Goal: Task Accomplishment & Management: Use online tool/utility

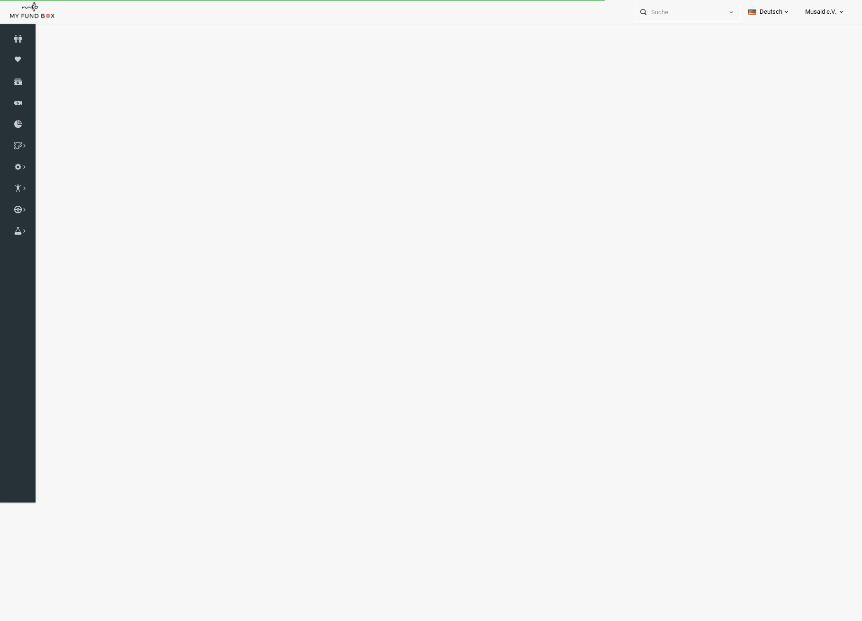
select select "100"
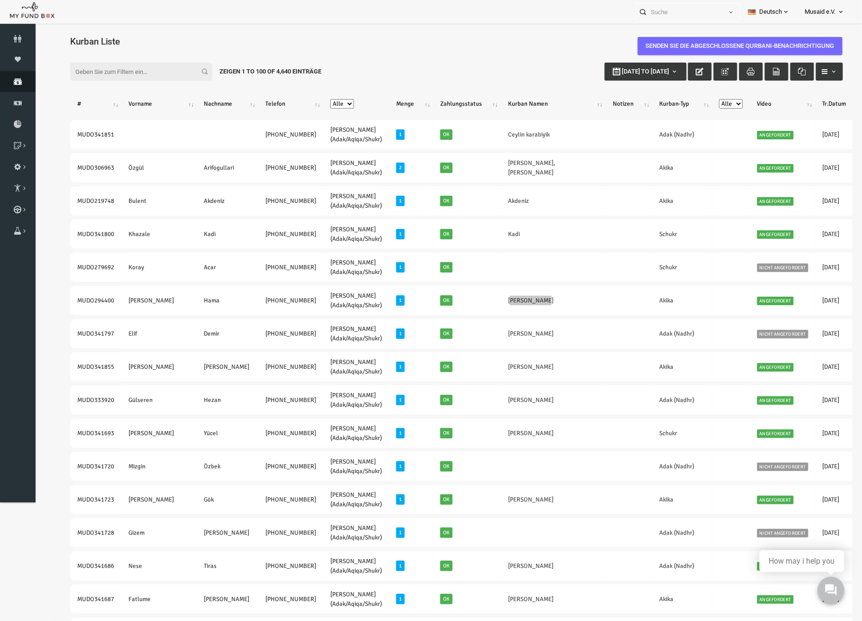
click at [21, 82] on icon at bounding box center [18, 82] width 36 height 8
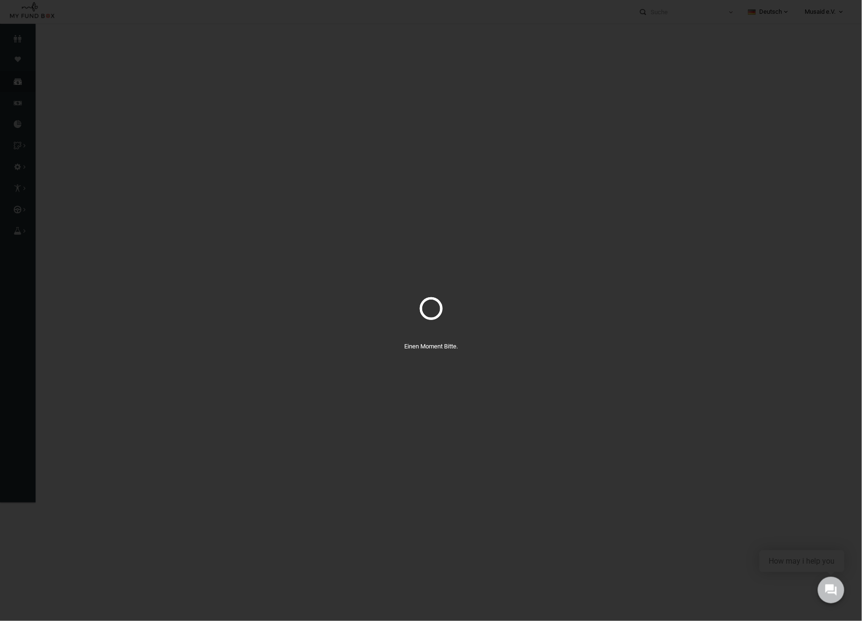
select select "100"
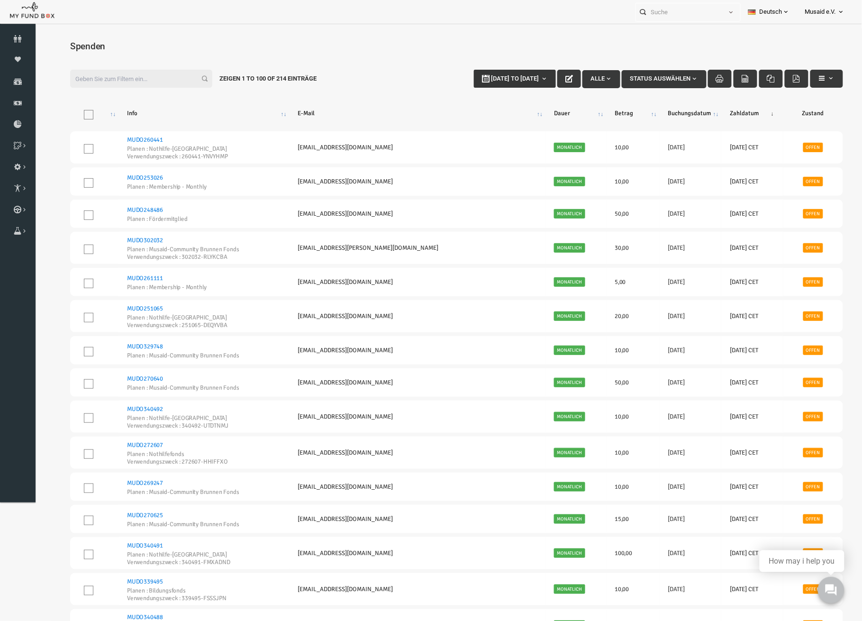
type input "[DATE]"
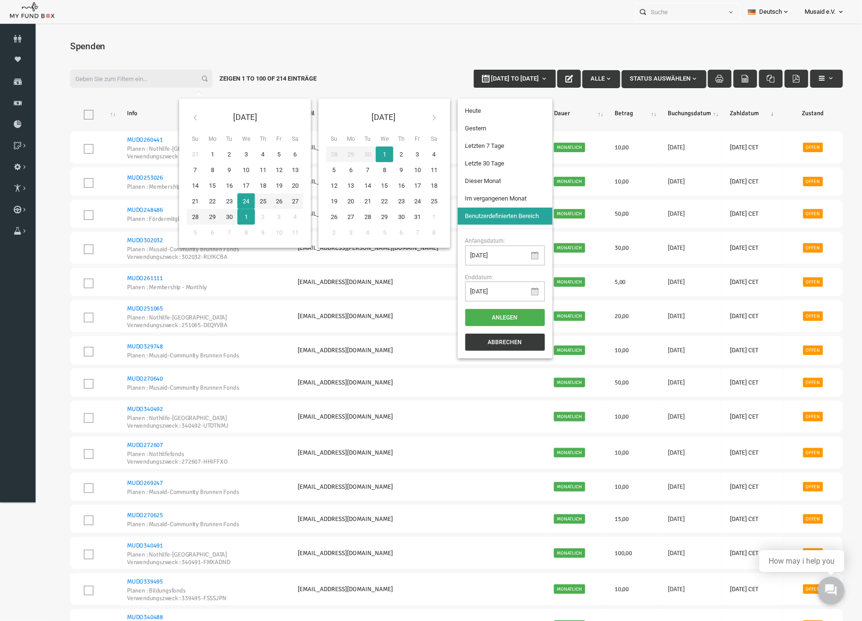
click at [507, 78] on span "[DATE] to [DATE]" at bounding box center [498, 77] width 48 height 7
type input "[DATE]"
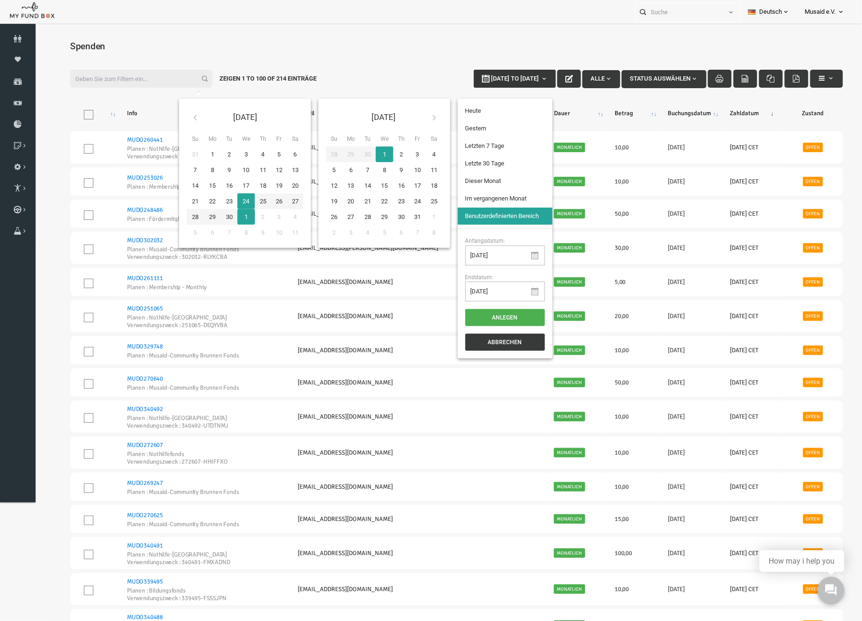
type input "[DATE]"
click at [503, 166] on li "Letzte 30 Tage" at bounding box center [488, 162] width 95 height 17
select select "100"
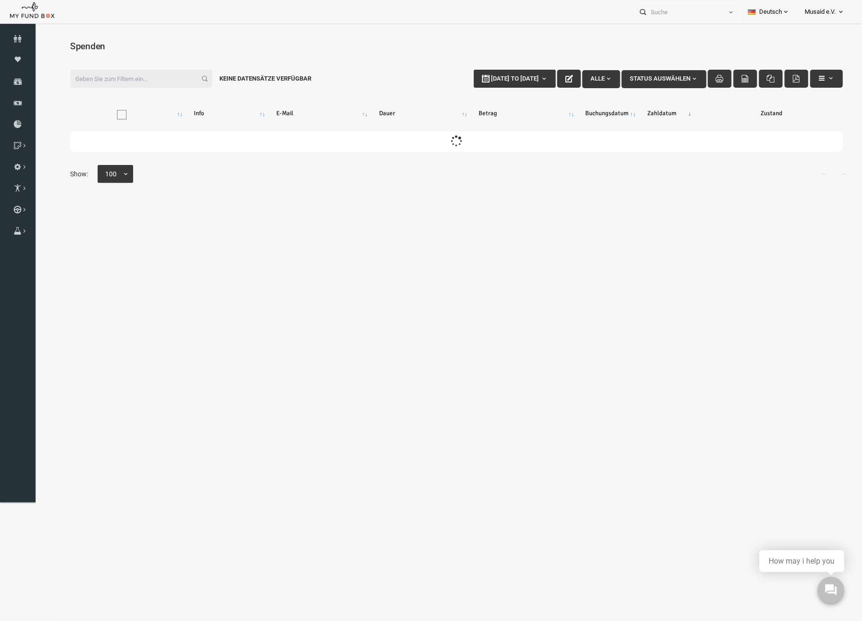
click at [135, 81] on input "Filter:" at bounding box center [124, 78] width 142 height 18
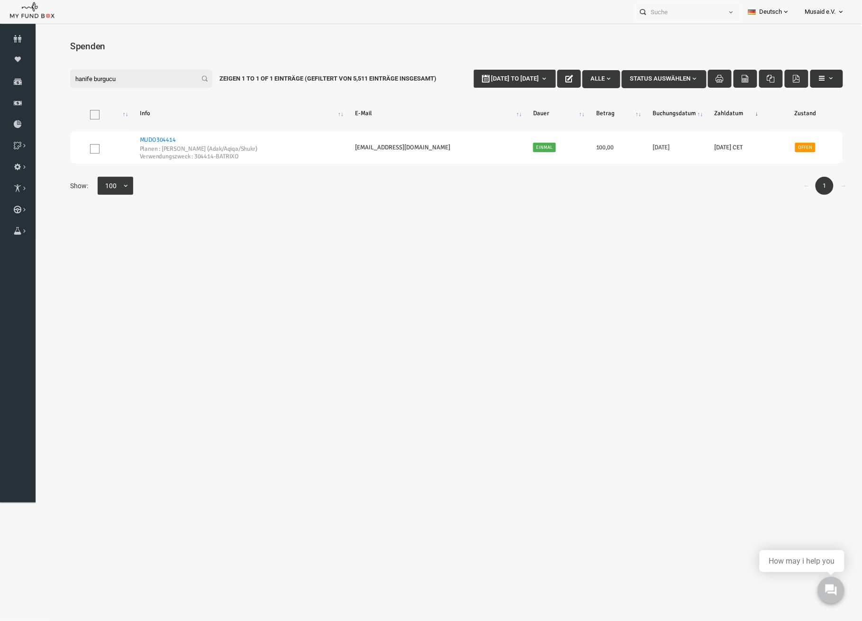
click at [793, 72] on button "button" at bounding box center [809, 78] width 33 height 18
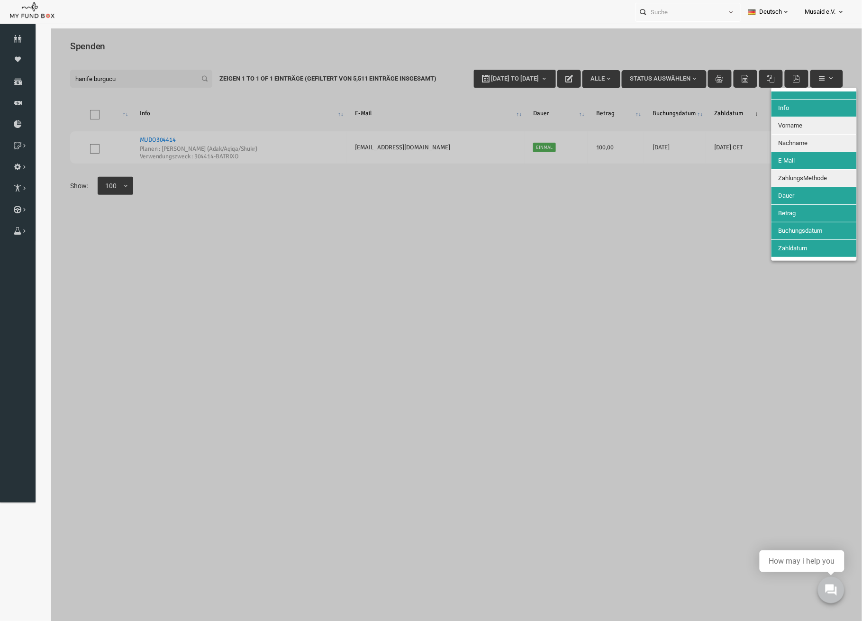
click at [799, 147] on button "Nachname" at bounding box center [796, 142] width 85 height 17
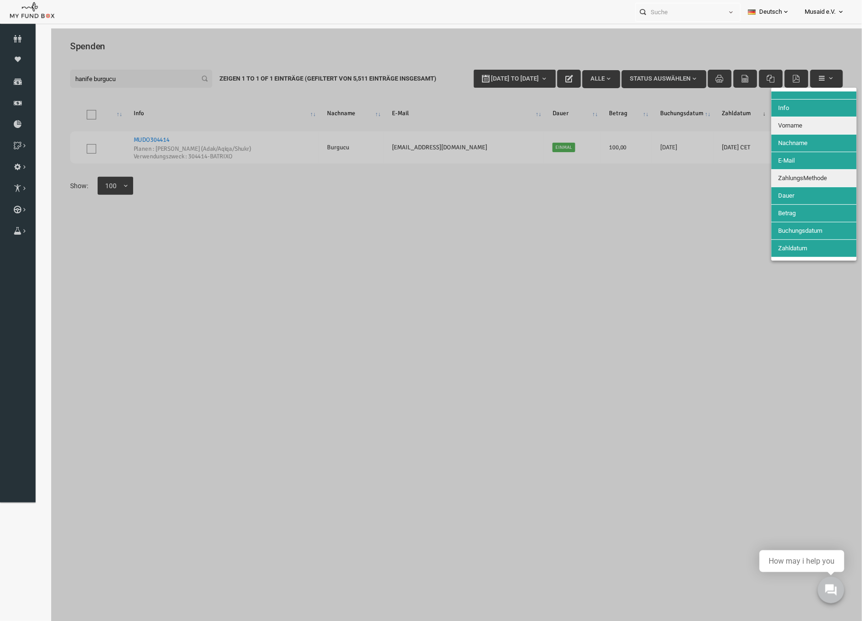
click at [795, 126] on button "Vorname" at bounding box center [796, 125] width 85 height 17
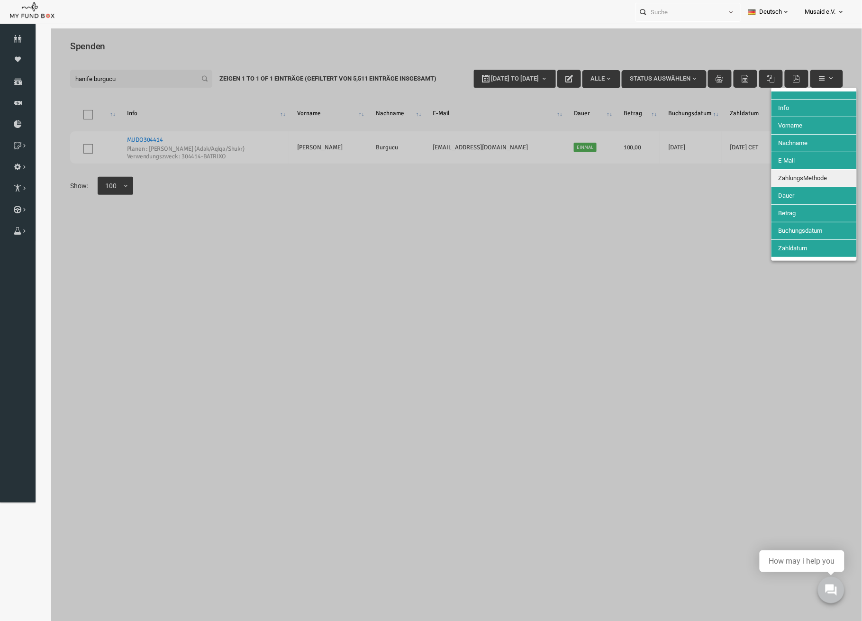
click at [795, 180] on span "ZahlungsMethode" at bounding box center [785, 177] width 49 height 7
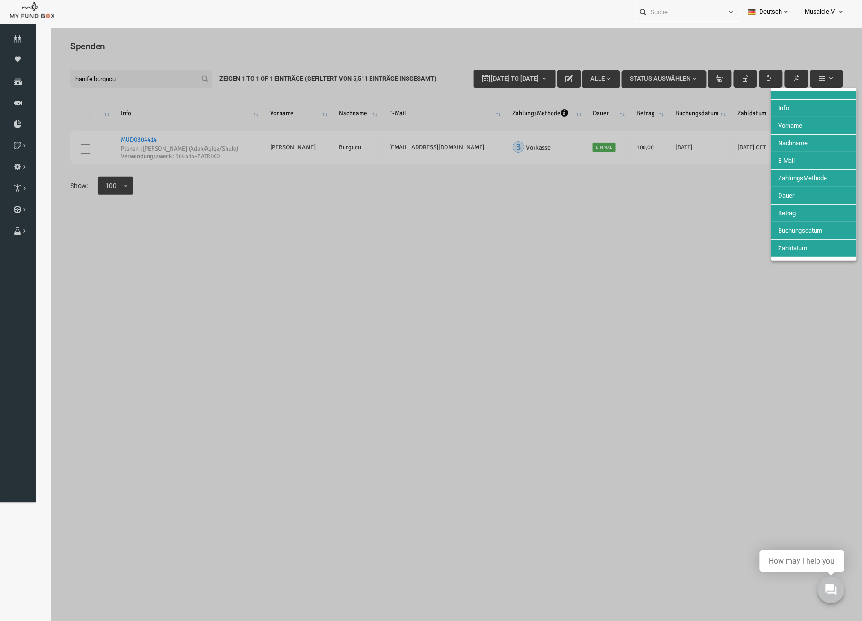
click at [661, 186] on div at bounding box center [439, 337] width 811 height 618
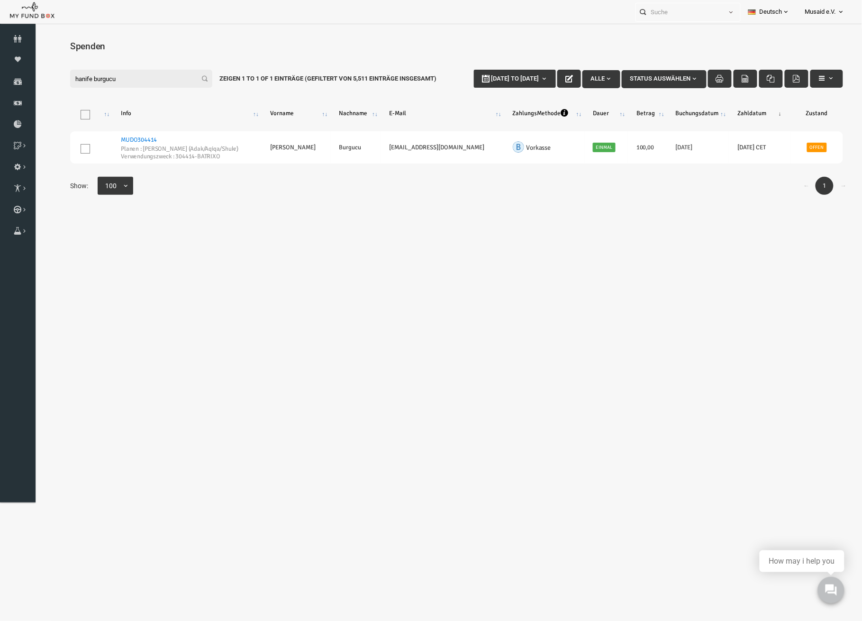
click at [89, 82] on input "hanife burgucu" at bounding box center [124, 78] width 142 height 18
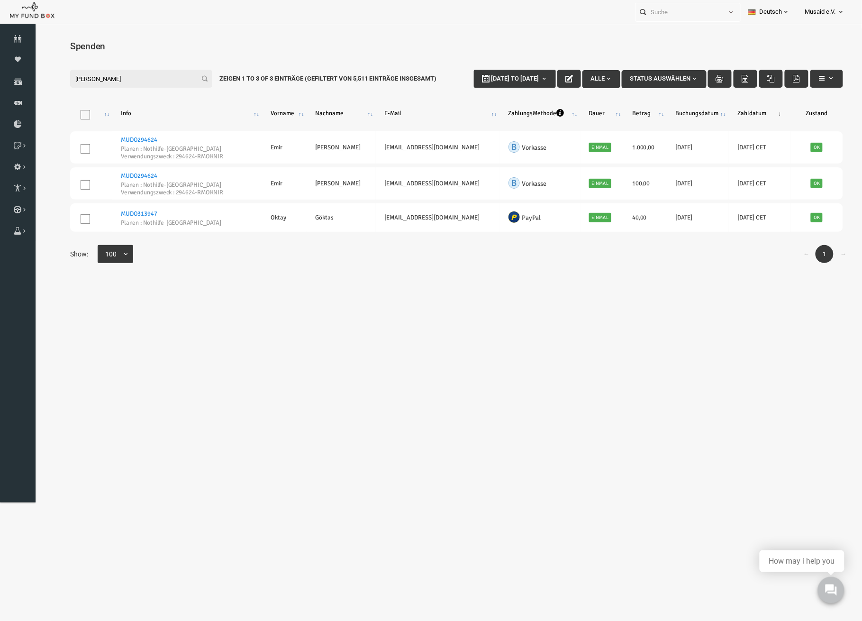
click at [86, 72] on input "[PERSON_NAME]" at bounding box center [124, 78] width 142 height 18
drag, startPoint x: 86, startPoint y: 72, endPoint x: 86, endPoint y: 77, distance: 5.7
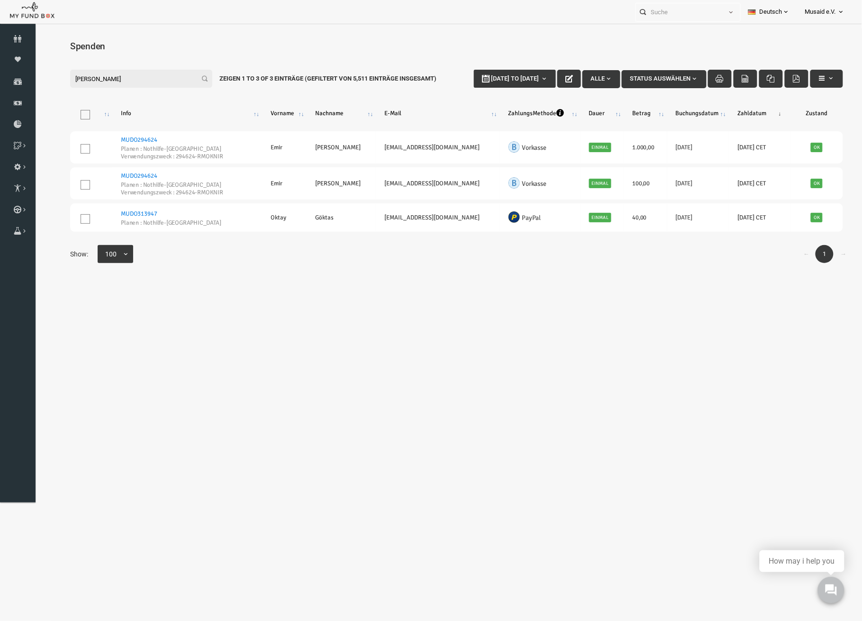
click at [86, 75] on input "[PERSON_NAME]" at bounding box center [124, 78] width 142 height 18
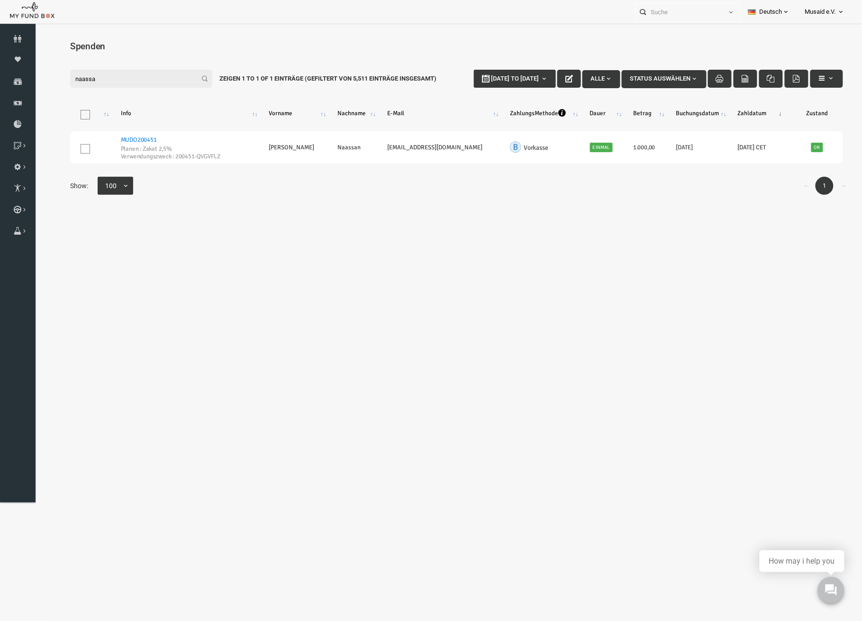
click at [139, 89] on div "Filter: naassa [DATE] to [DATE] Alle Status auswählen Zeigen 1 to 1 of 1 Einträ…" at bounding box center [440, 78] width 792 height 37
click at [136, 88] on div "Filter: naassa [DATE] to [DATE] Alle Status auswählen Zeigen 1 to 1 of 1 Einträ…" at bounding box center [440, 78] width 792 height 37
click at [132, 83] on input "naassa" at bounding box center [124, 78] width 142 height 18
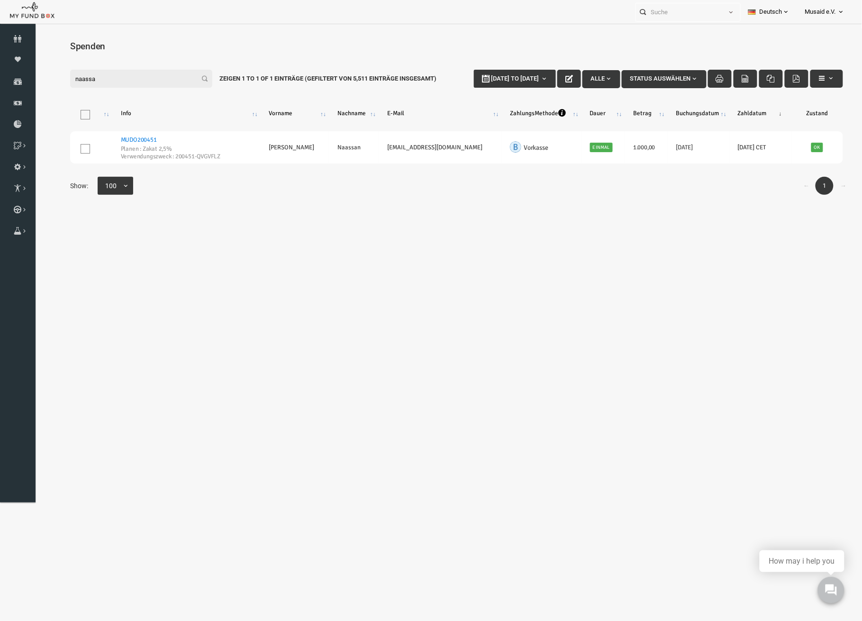
click at [132, 83] on input "naassa" at bounding box center [124, 78] width 142 height 18
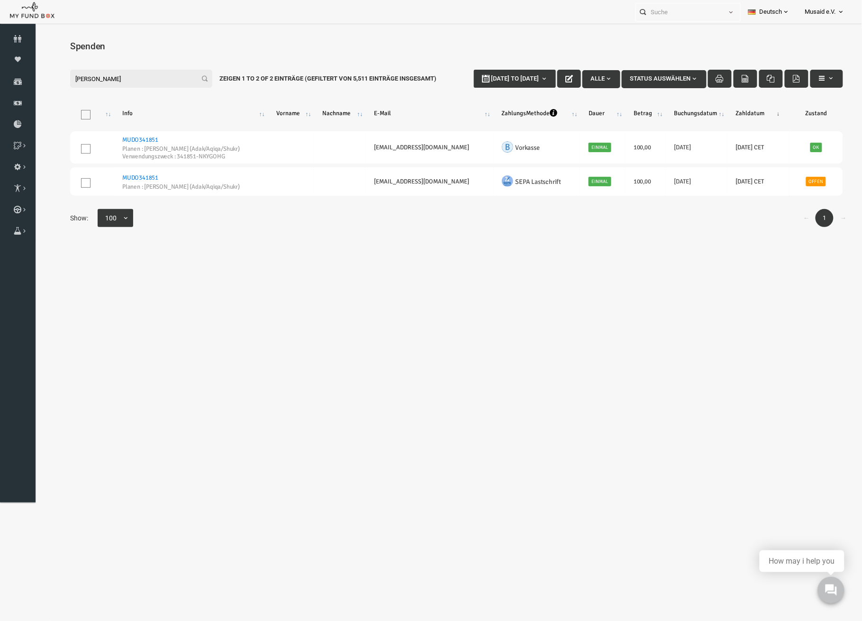
type input "[PERSON_NAME]"
